Goal: Information Seeking & Learning: Learn about a topic

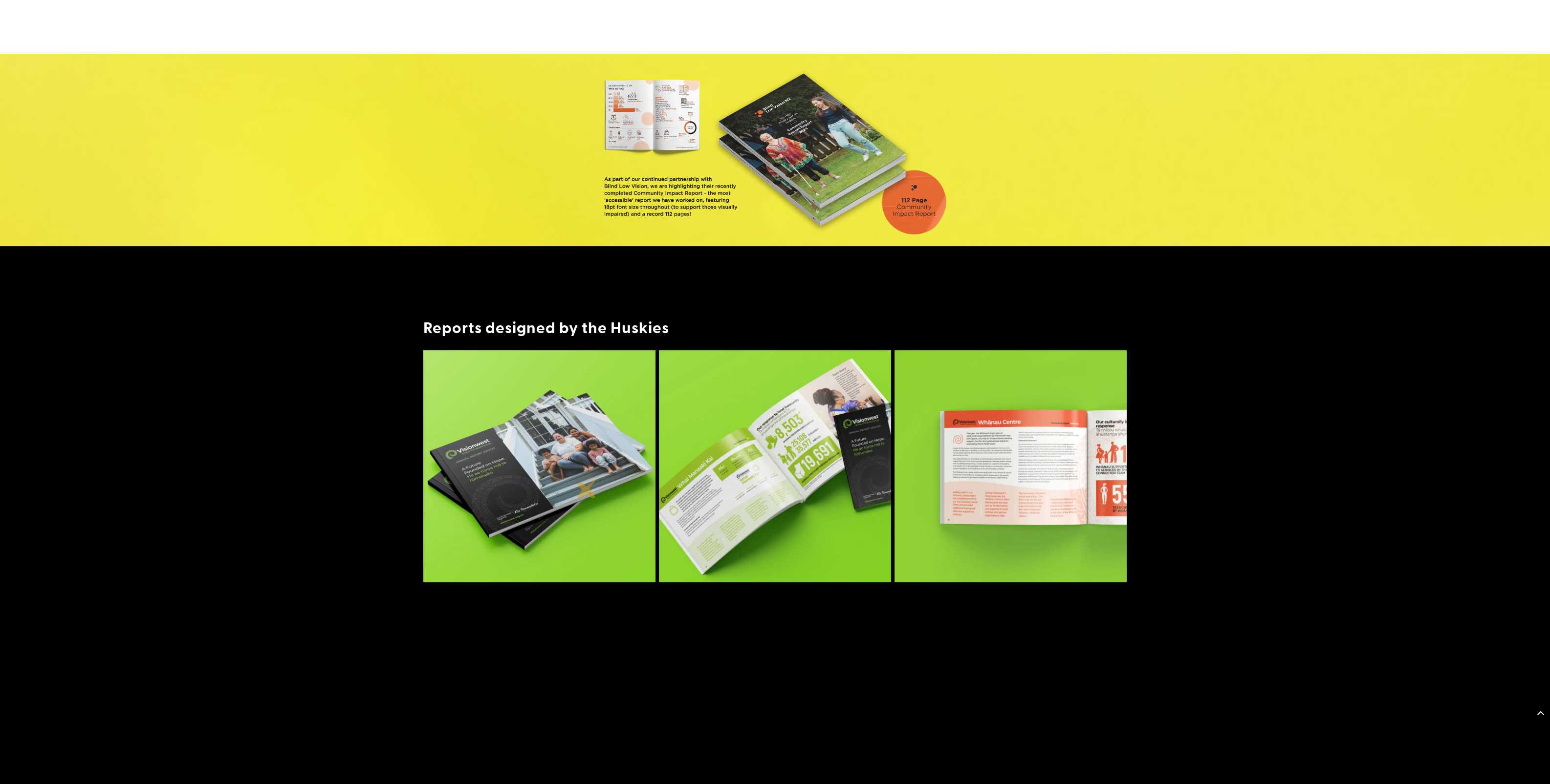
scroll to position [727, 0]
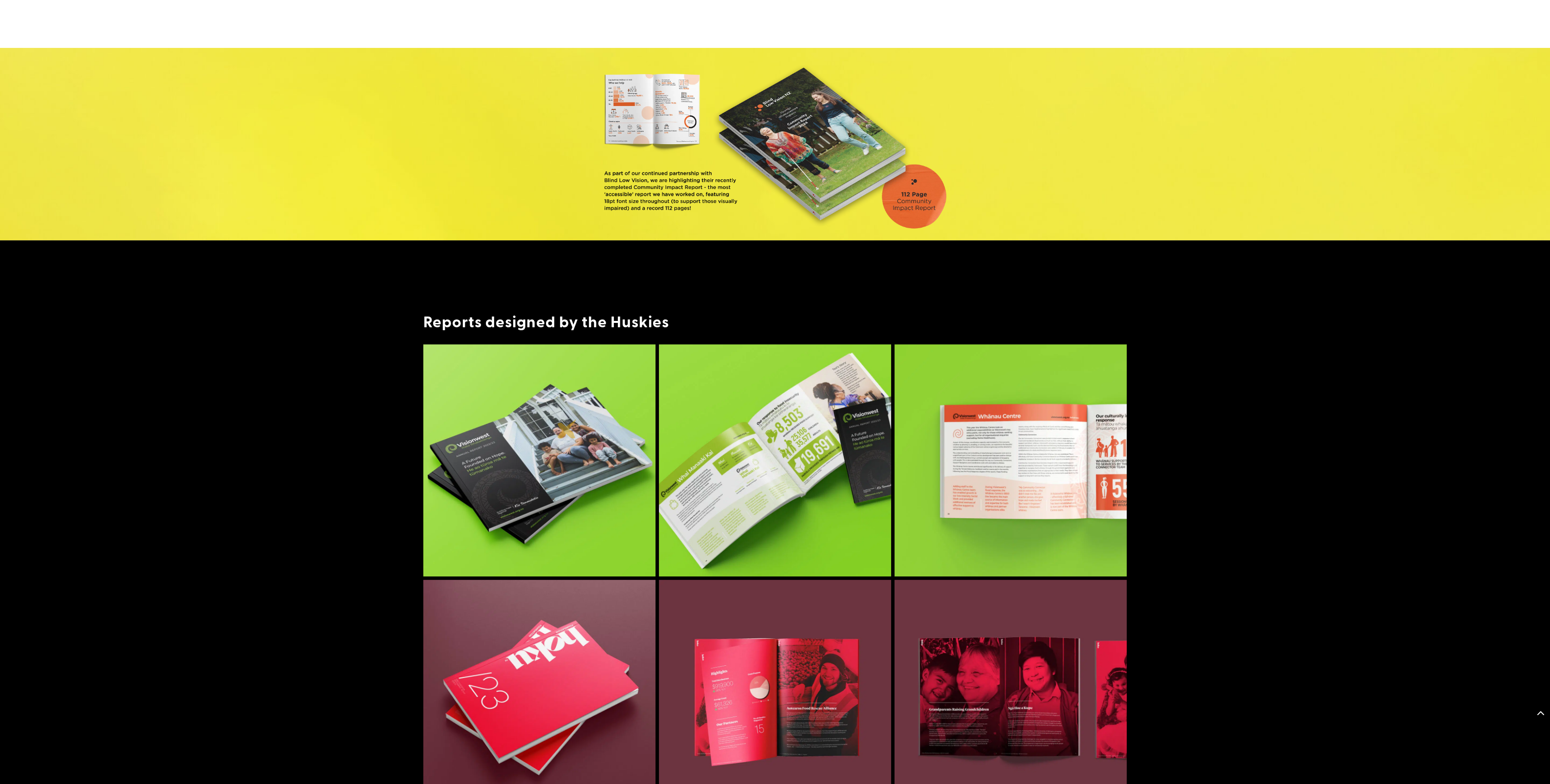
click at [567, 429] on img at bounding box center [539, 461] width 232 height 232
click at [803, 462] on img at bounding box center [775, 461] width 232 height 232
click at [940, 459] on img at bounding box center [1011, 461] width 232 height 232
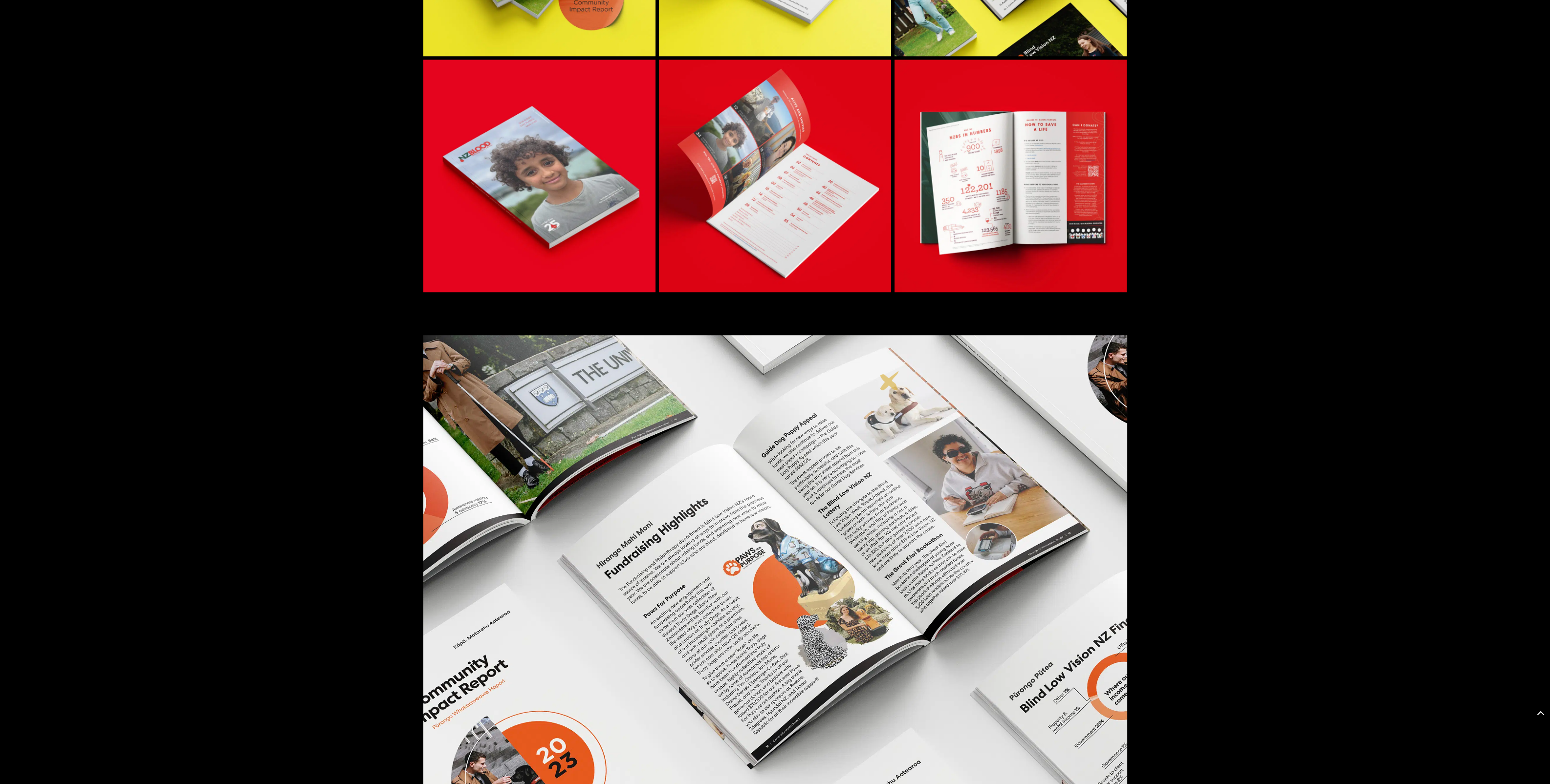
click at [765, 473] on img at bounding box center [775, 586] width 704 height 501
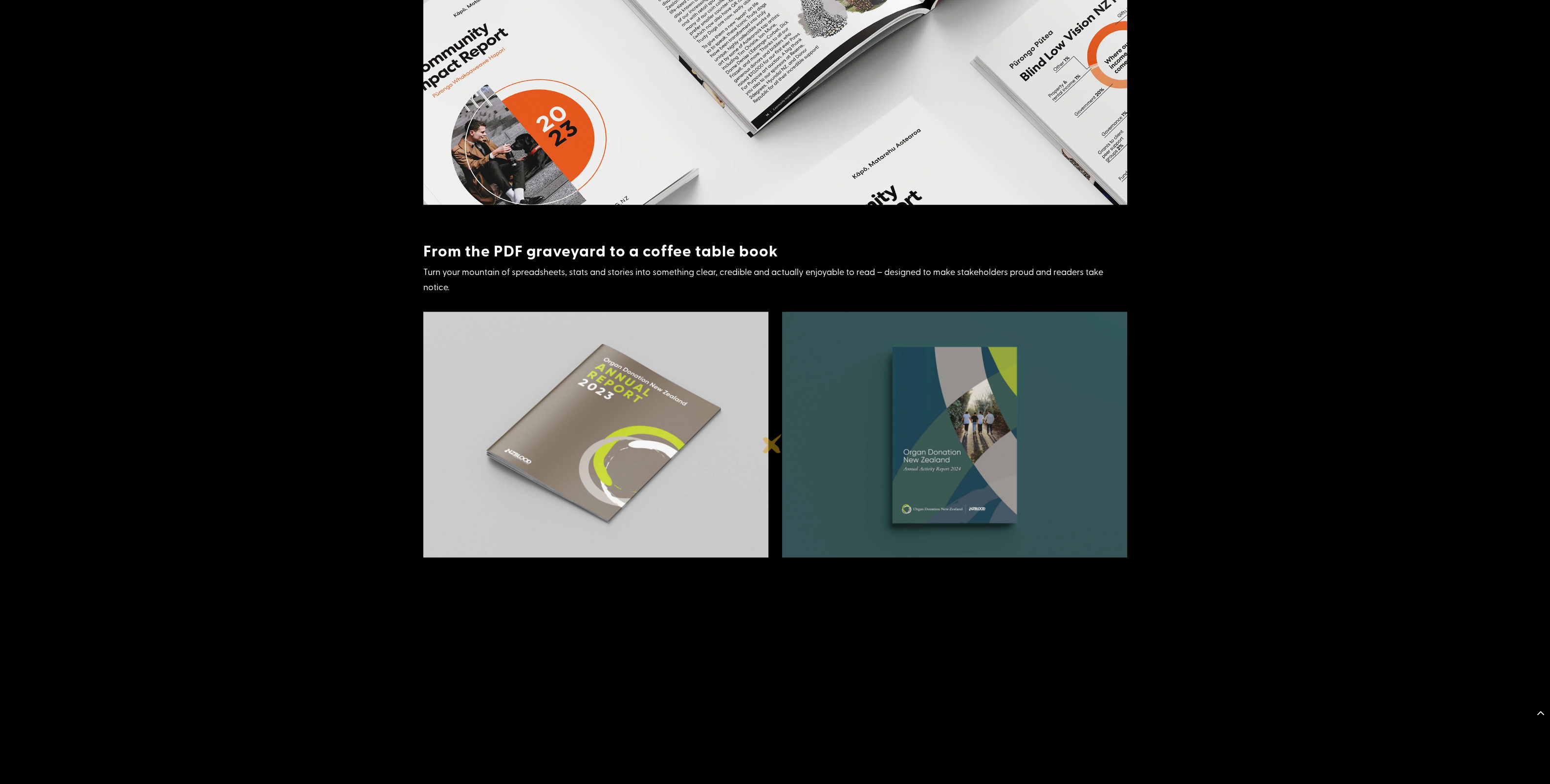
scroll to position [2824, 0]
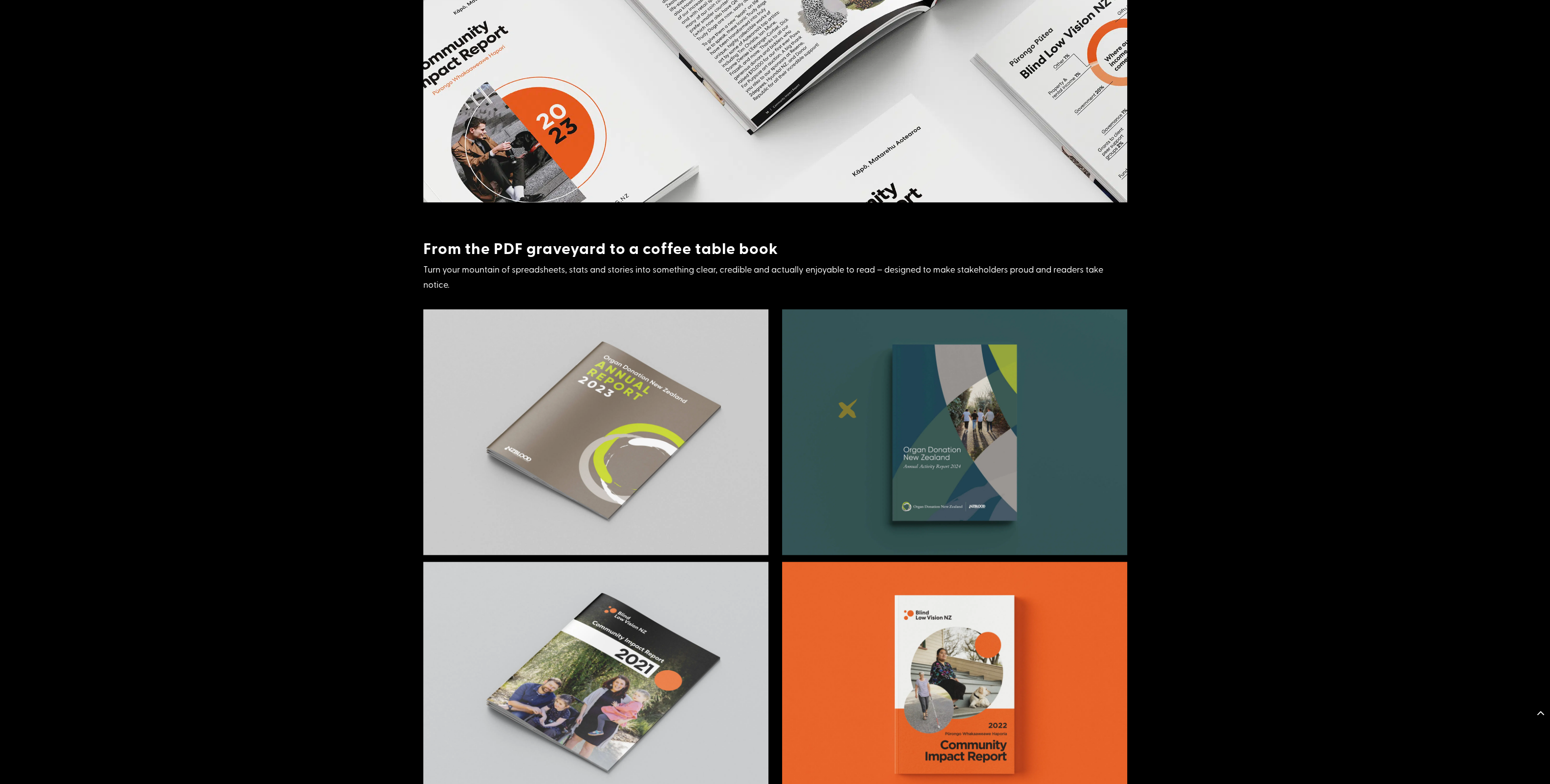
click at [683, 481] on img at bounding box center [595, 432] width 345 height 246
click at [810, 496] on img at bounding box center [955, 432] width 345 height 246
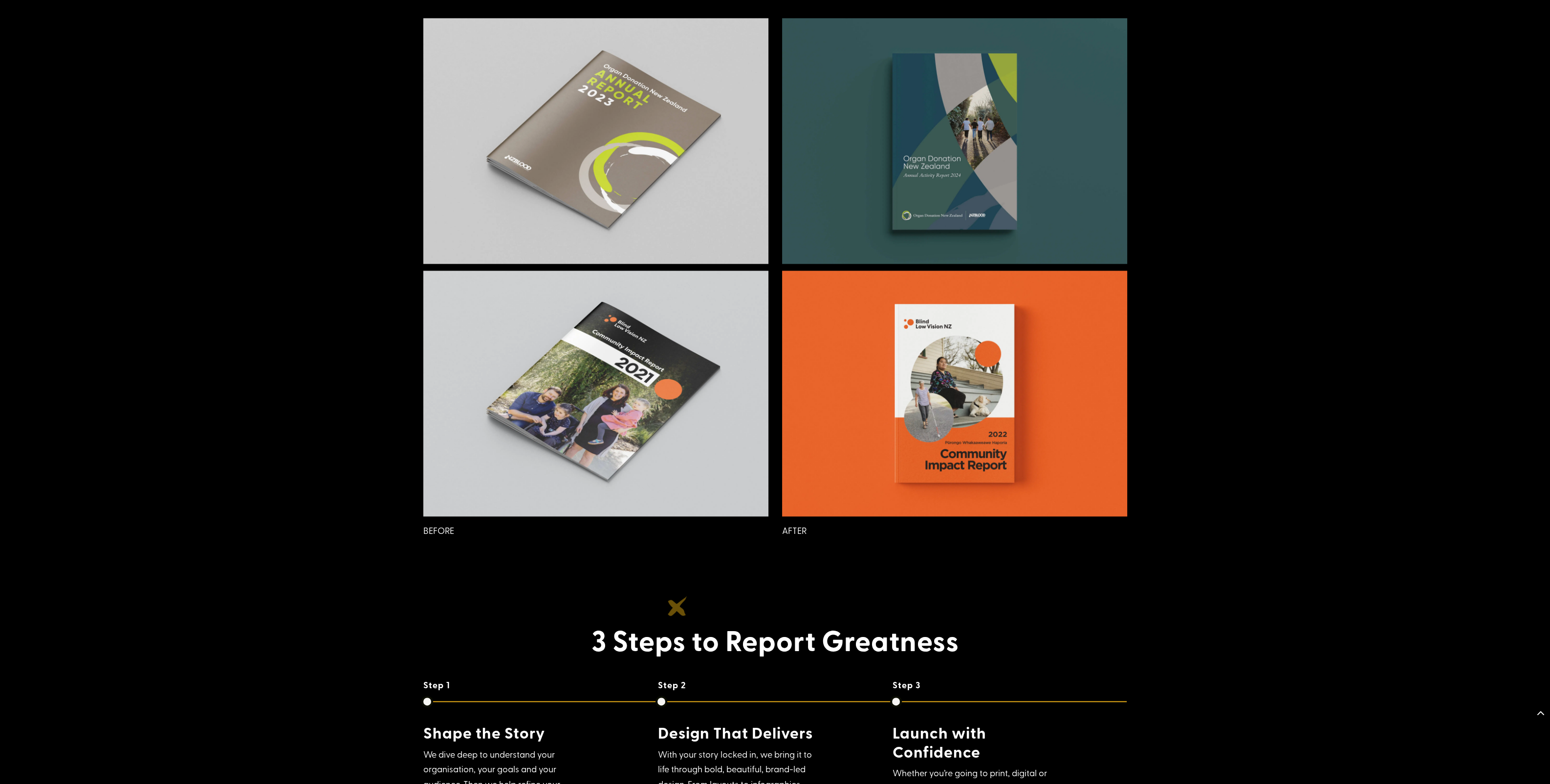
click at [695, 488] on img at bounding box center [595, 393] width 345 height 246
click at [824, 454] on img at bounding box center [955, 392] width 345 height 246
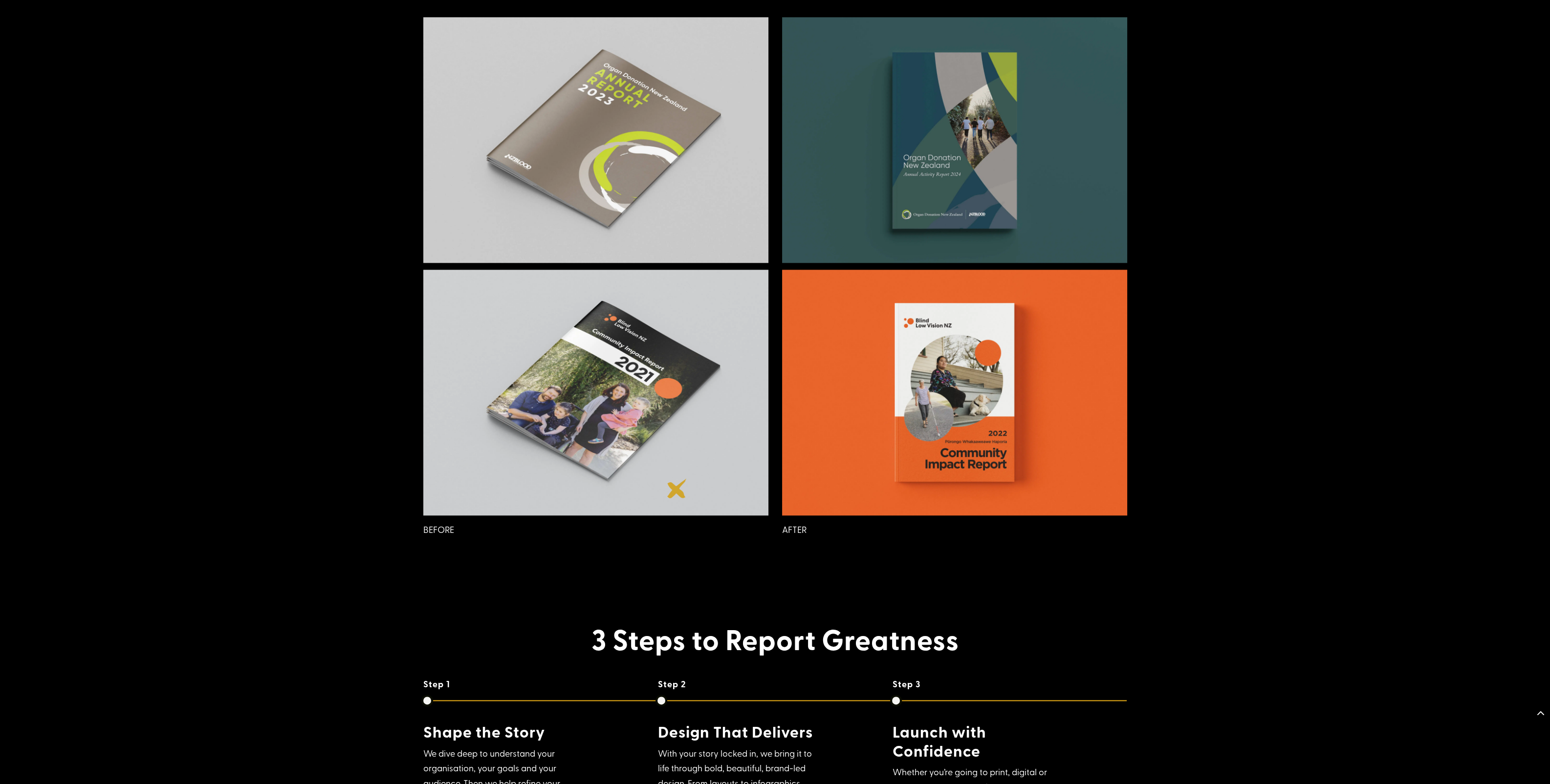
drag, startPoint x: 677, startPoint y: 489, endPoint x: 682, endPoint y: 489, distance: 5.0
click at [677, 489] on img at bounding box center [595, 392] width 345 height 246
click at [835, 463] on img at bounding box center [955, 392] width 345 height 246
click at [715, 484] on img at bounding box center [595, 392] width 345 height 246
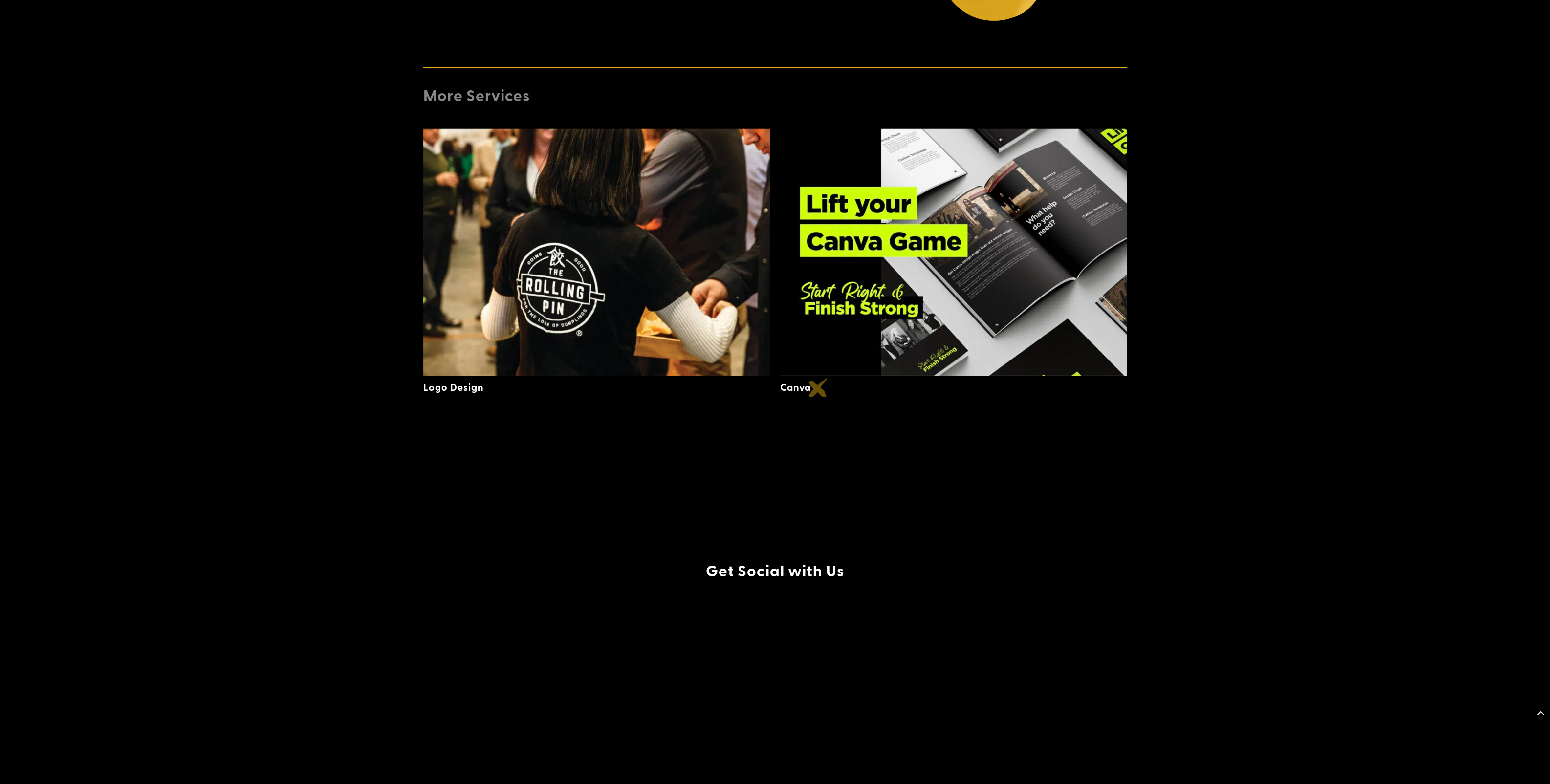
scroll to position [4429, 0]
